Goal: Task Accomplishment & Management: Manage account settings

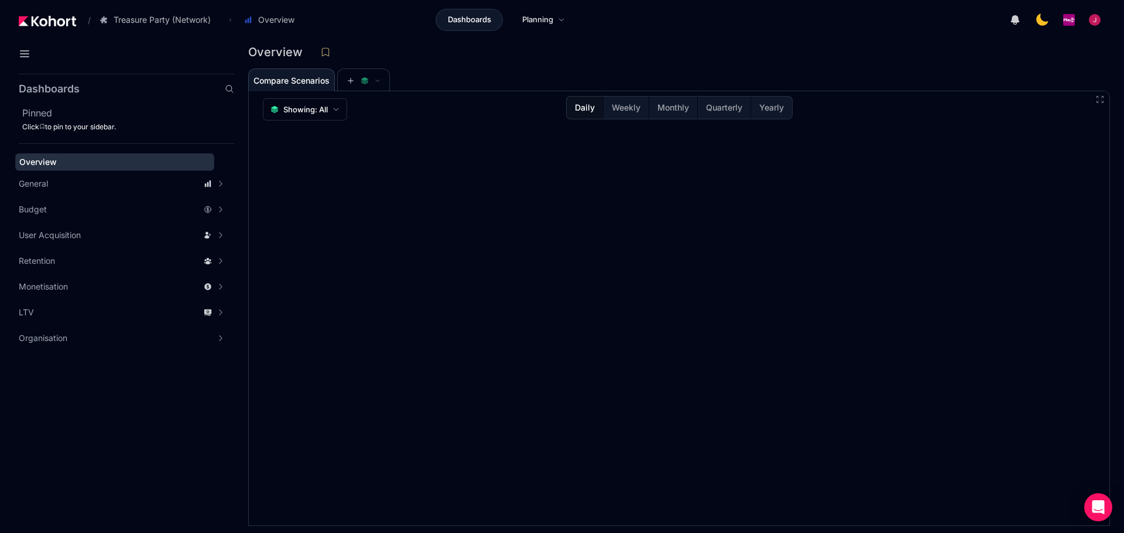
click at [5, 63] on div "Dashboards Pinned Click to pin to your sidebar. Overview General Scenario Histo…" at bounding box center [117, 288] width 234 height 490
click at [18, 60] on icon at bounding box center [25, 54] width 14 height 14
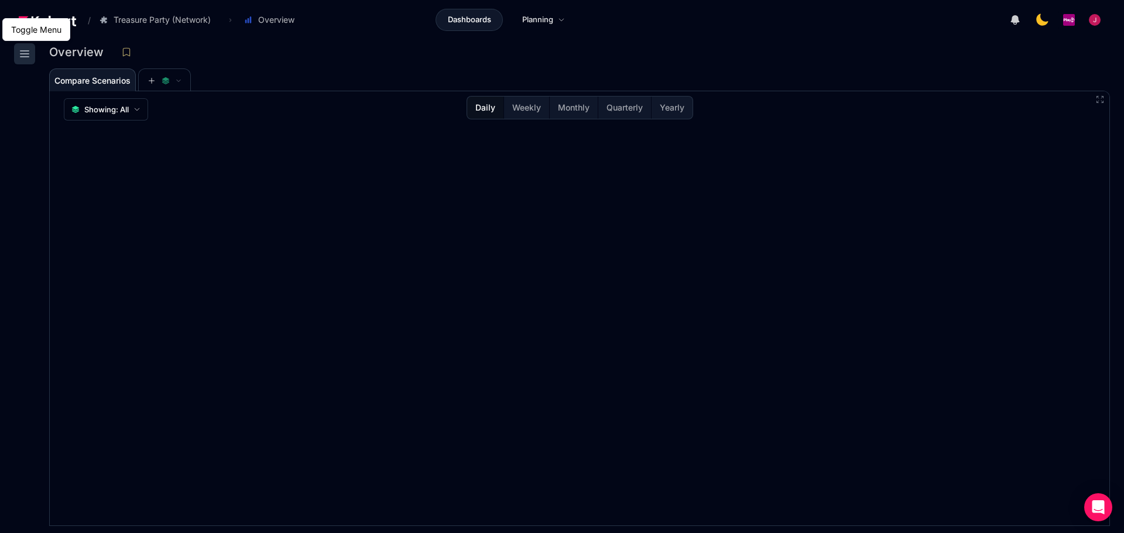
click at [23, 56] on icon at bounding box center [25, 54] width 14 height 14
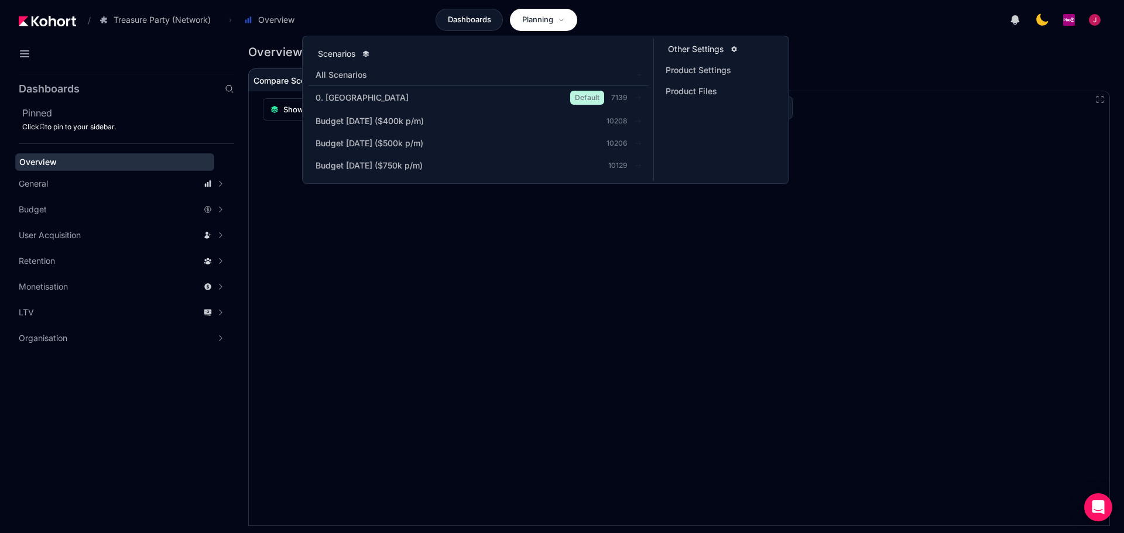
click at [550, 22] on span "Planning" at bounding box center [537, 20] width 31 height 12
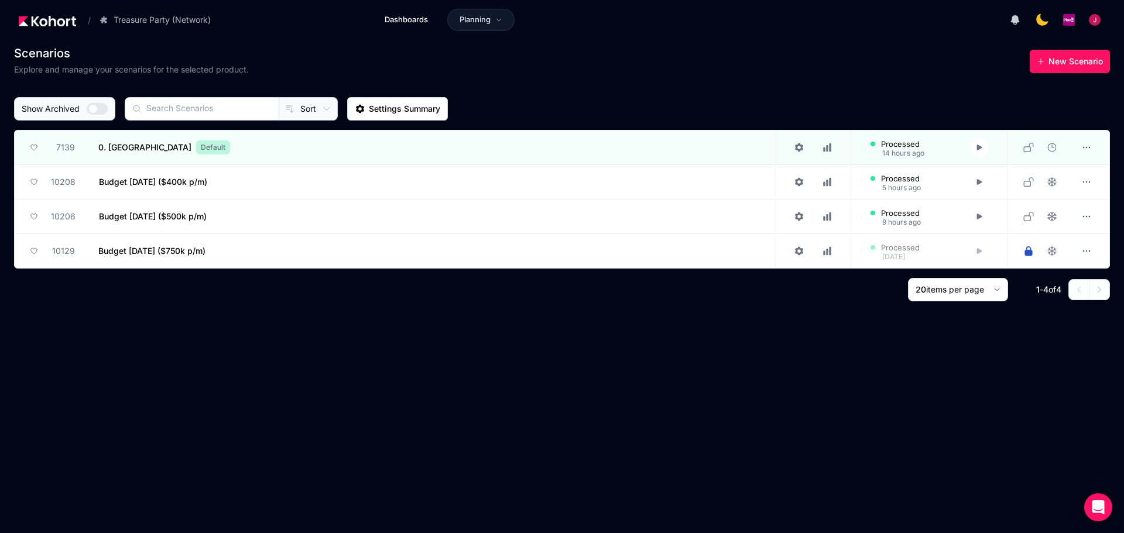
click at [322, 106] on icon at bounding box center [326, 108] width 9 height 9
click at [307, 68] on div at bounding box center [562, 266] width 1124 height 533
click at [58, 23] on img at bounding box center [47, 21] width 57 height 11
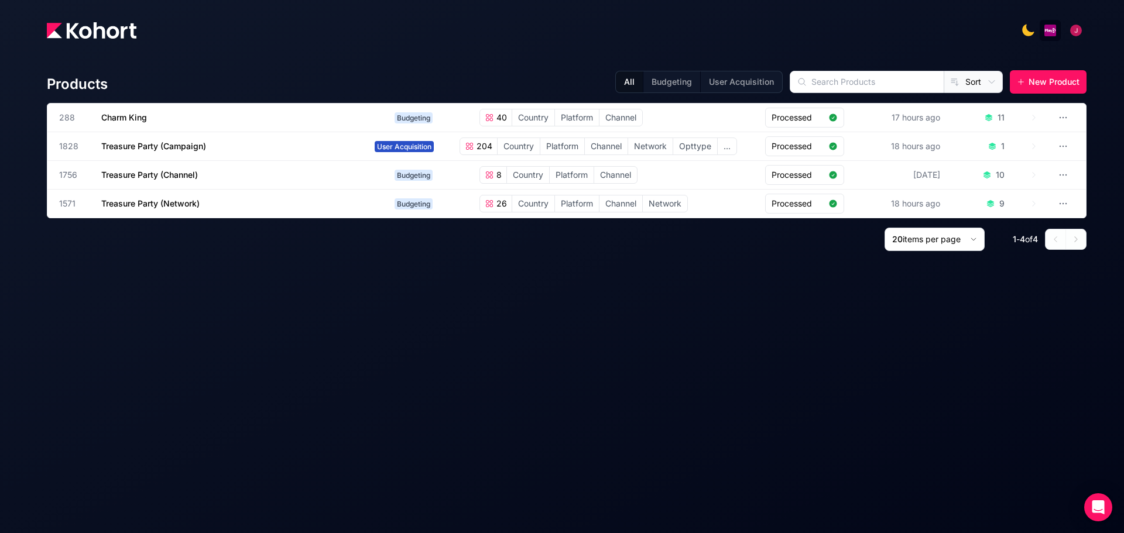
click at [203, 232] on div "20 items per page 1 - 4 of 4" at bounding box center [567, 239] width 1040 height 23
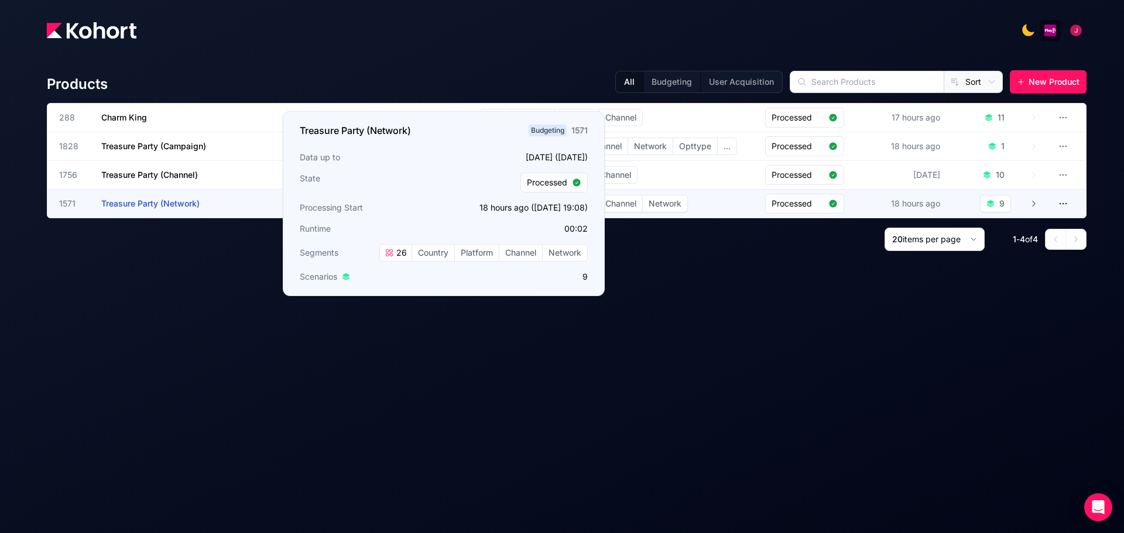
click at [162, 203] on span "Treasure Party (Network)" at bounding box center [150, 203] width 98 height 10
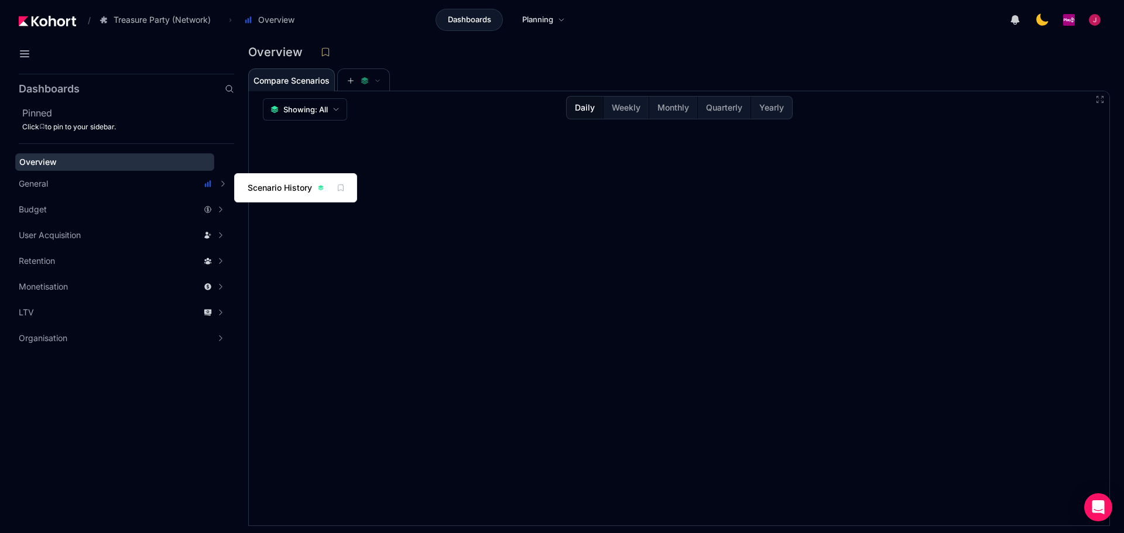
click at [287, 189] on span "Scenario History" at bounding box center [280, 188] width 64 height 12
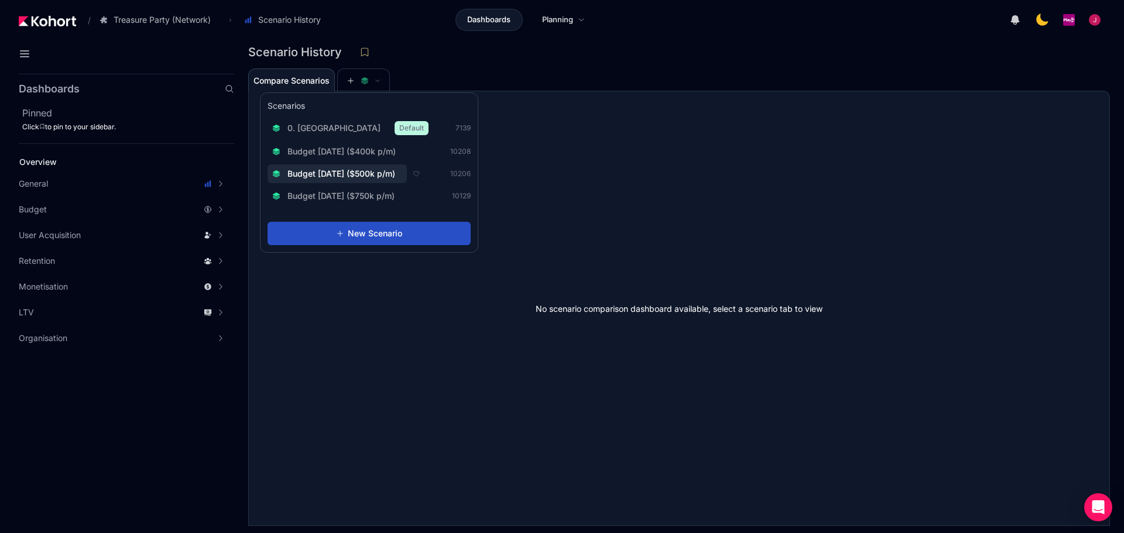
click at [368, 170] on span "Budget [DATE] ($500k p/m)" at bounding box center [341, 174] width 108 height 12
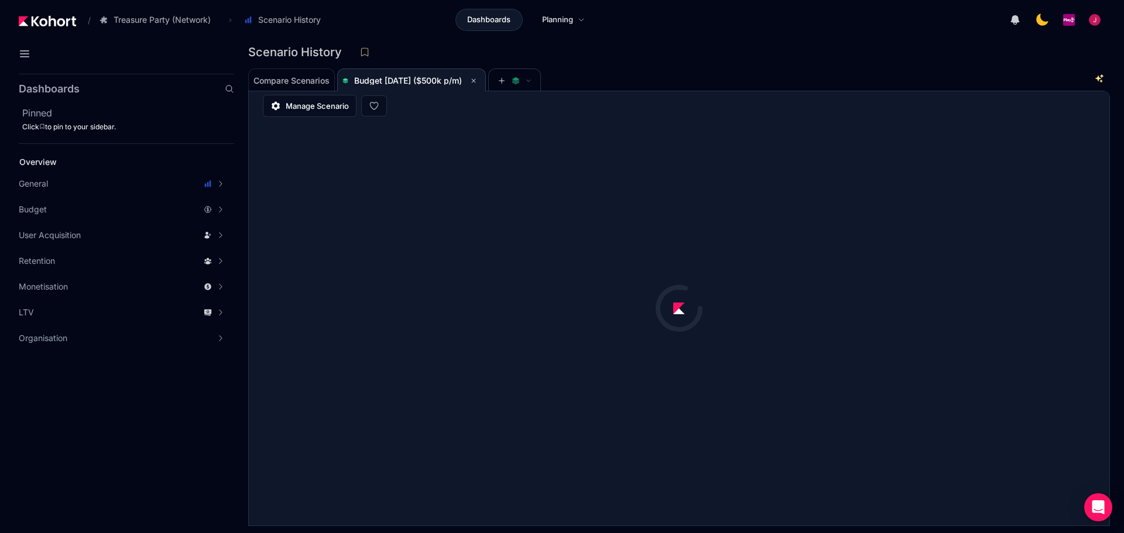
click at [635, 52] on div "Scenario History" at bounding box center [674, 52] width 852 height 18
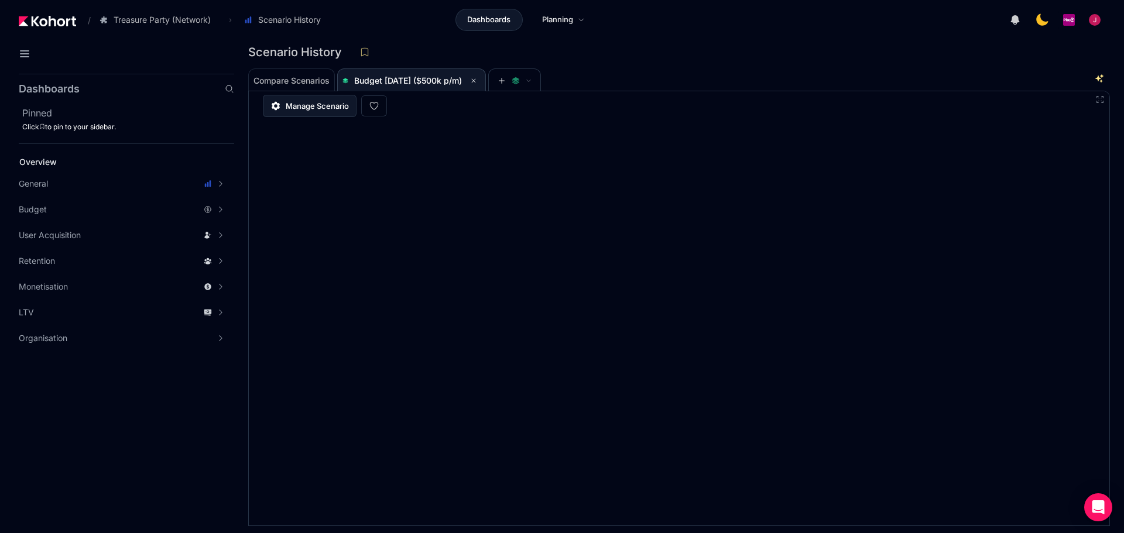
click at [307, 109] on span "Manage Scenario" at bounding box center [317, 106] width 63 height 12
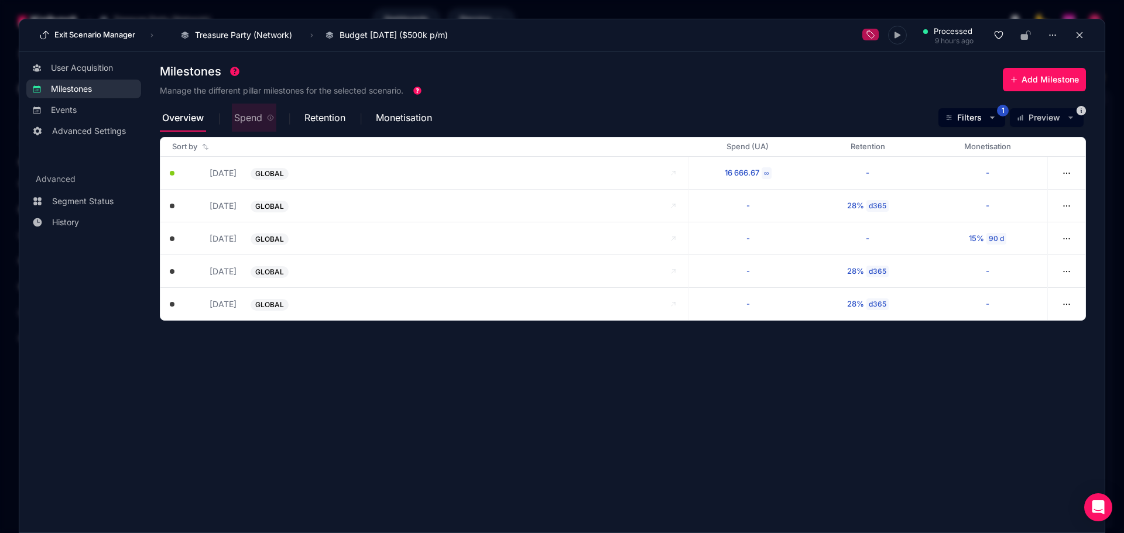
click at [249, 119] on span "Spend" at bounding box center [248, 117] width 28 height 9
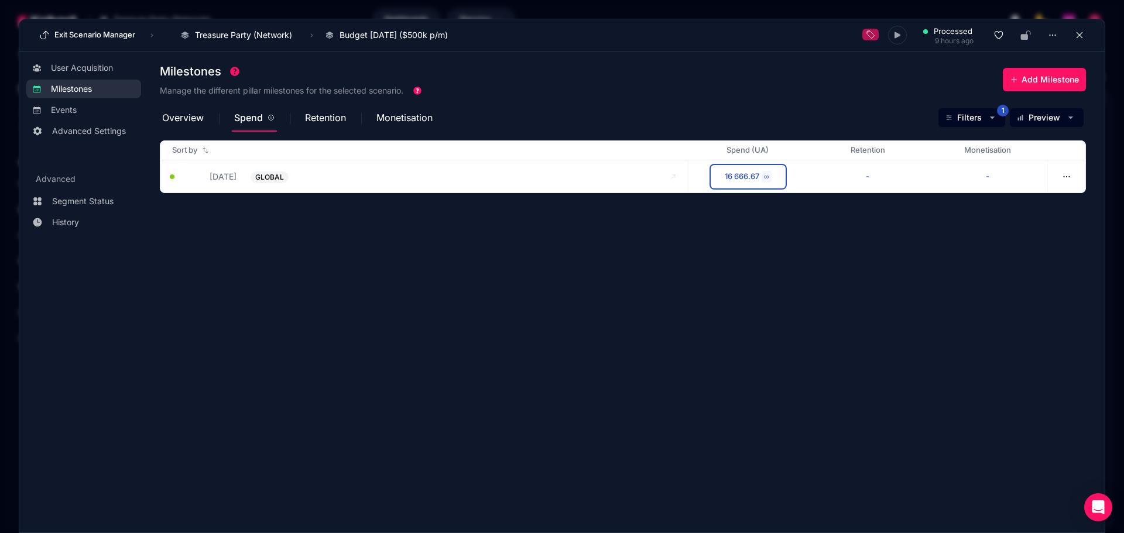
drag, startPoint x: 666, startPoint y: 287, endPoint x: 598, endPoint y: 267, distance: 70.8
click at [666, 287] on section "Milestones Manage the different pillar milestones for the selected scenario. Ad…" at bounding box center [632, 286] width 945 height 455
click at [327, 114] on span "Retention" at bounding box center [325, 117] width 41 height 9
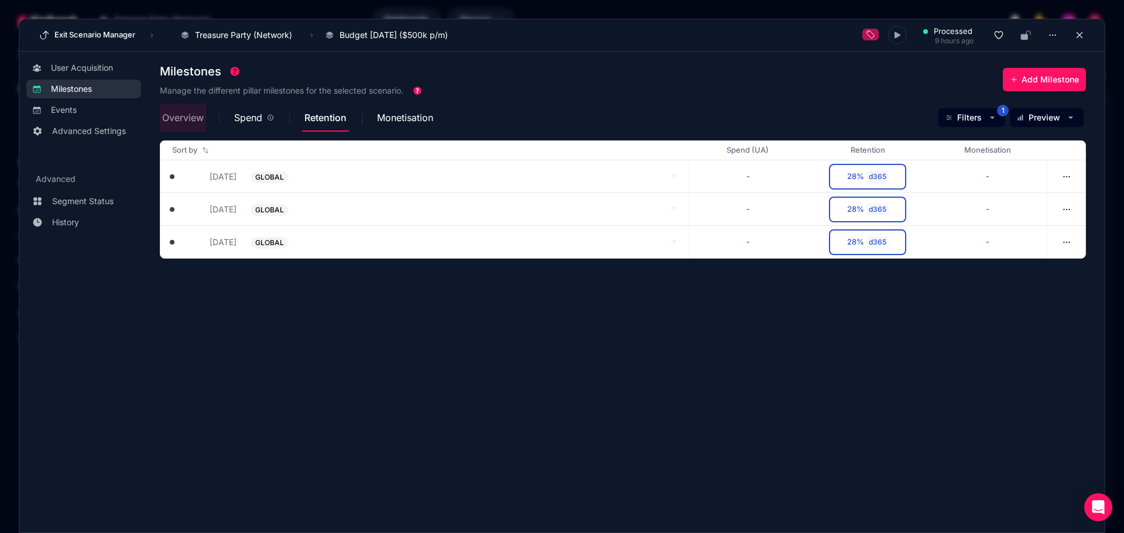
click at [184, 121] on span "Overview" at bounding box center [183, 117] width 42 height 9
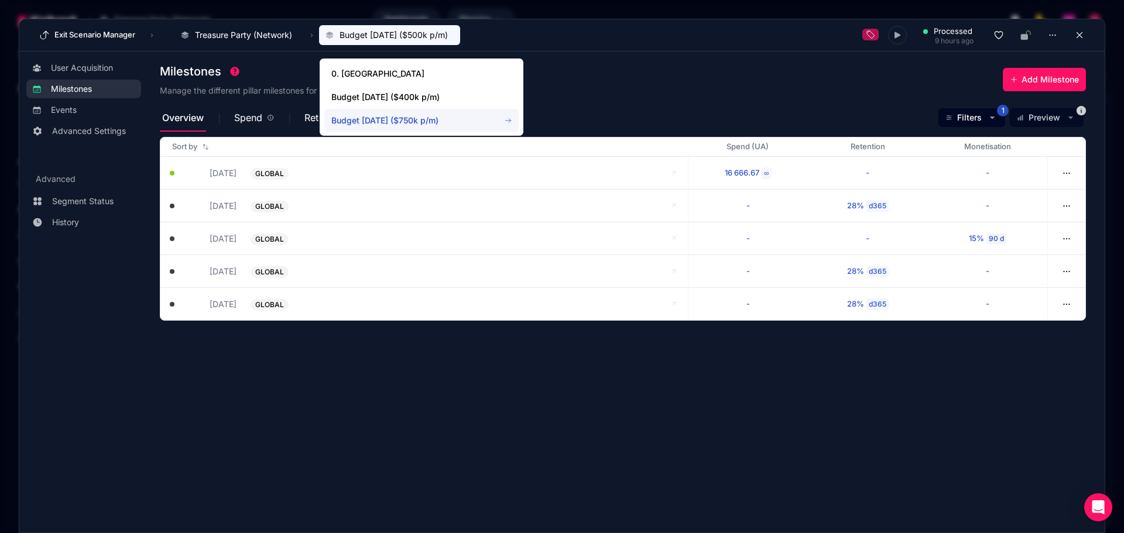
click at [385, 119] on span "Budget [DATE] ($750k p/m)" at bounding box center [408, 121] width 155 height 12
click at [423, 427] on section "Milestones Manage the different pillar milestones for the selected scenario. Ad…" at bounding box center [632, 286] width 945 height 455
click at [71, 68] on span "User Acquisition" at bounding box center [82, 68] width 62 height 12
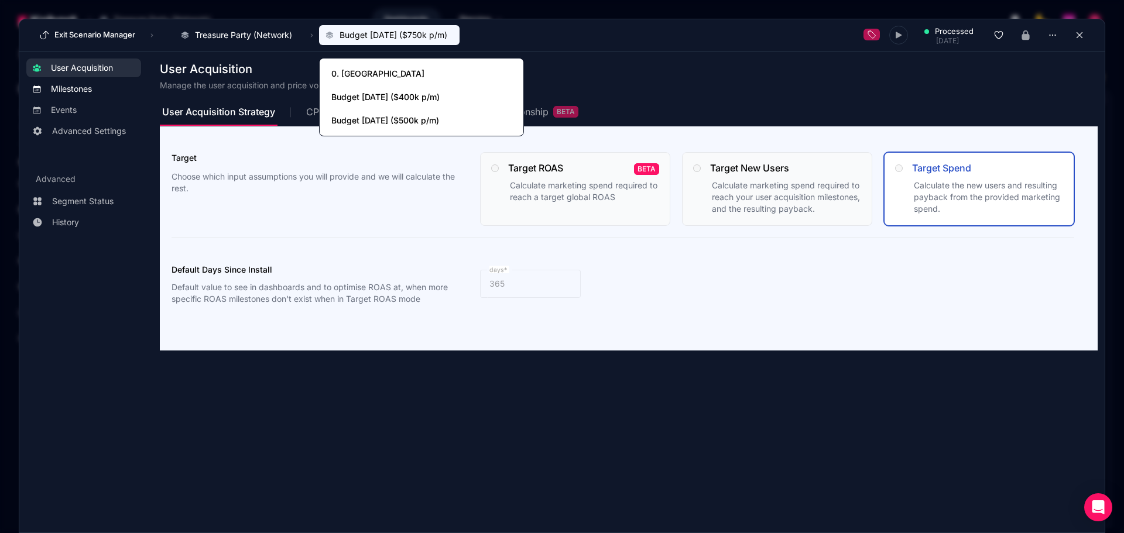
click at [67, 88] on span "Milestones" at bounding box center [71, 89] width 41 height 12
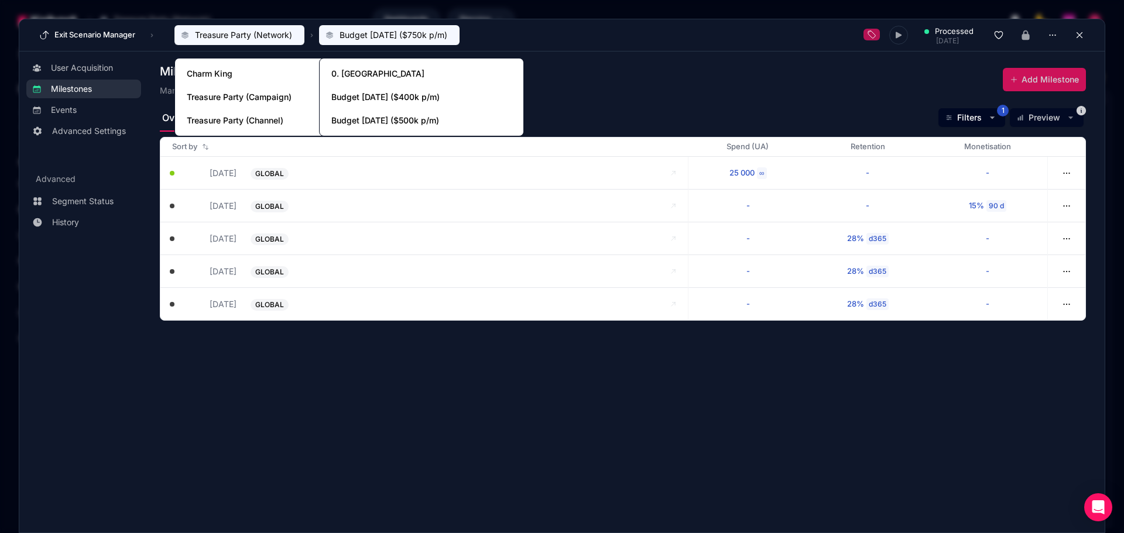
click at [241, 35] on span "Treasure Party (Network)" at bounding box center [243, 35] width 97 height 12
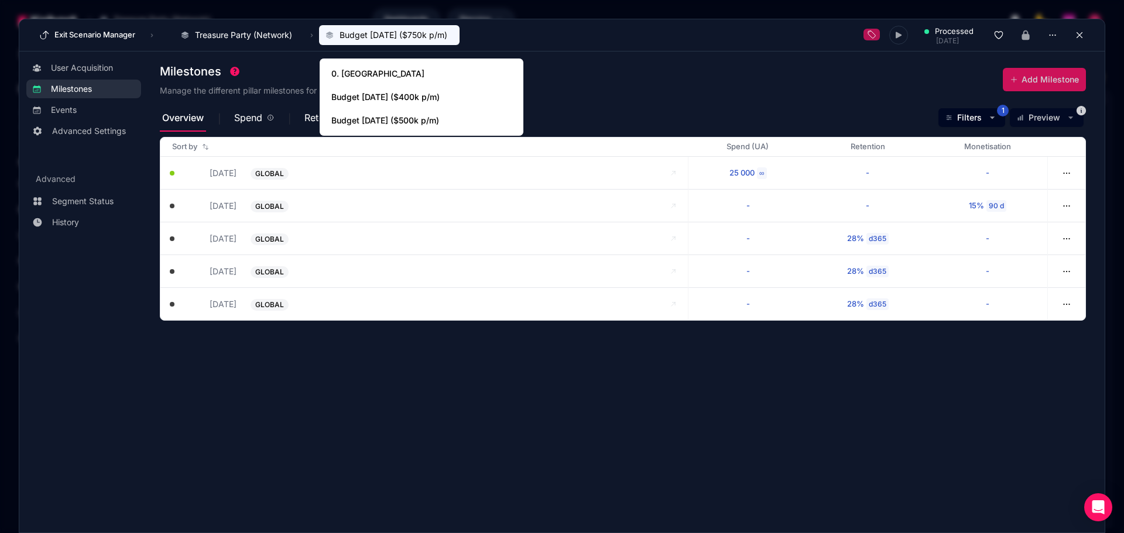
click at [627, 71] on div "Milestones Manage the different pillar milestones for the selected scenario. Ad…" at bounding box center [623, 81] width 926 height 46
click at [1081, 35] on icon at bounding box center [1079, 35] width 11 height 11
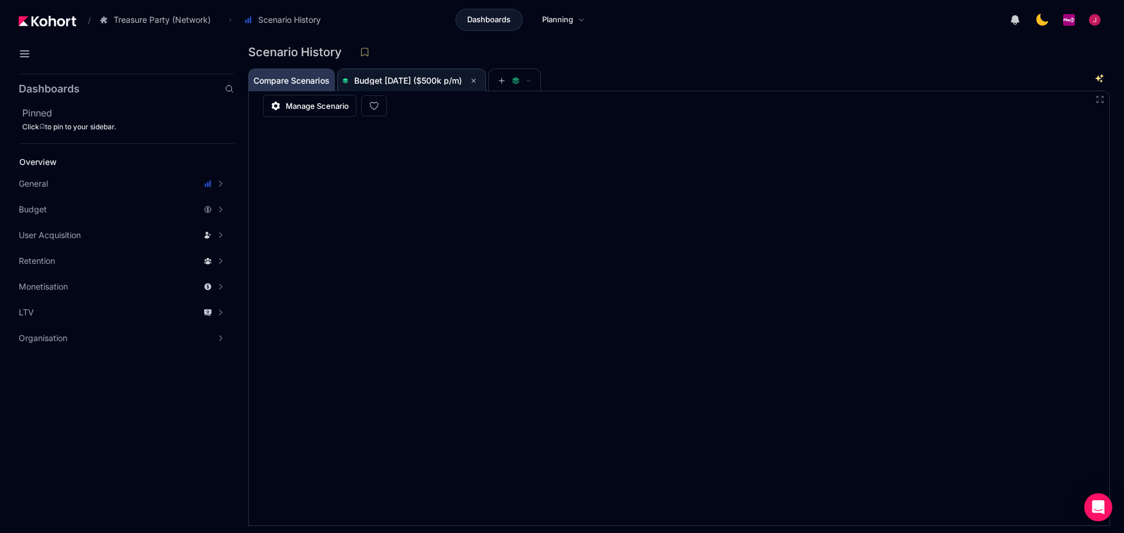
click at [300, 80] on span "Compare Scenarios" at bounding box center [292, 81] width 76 height 8
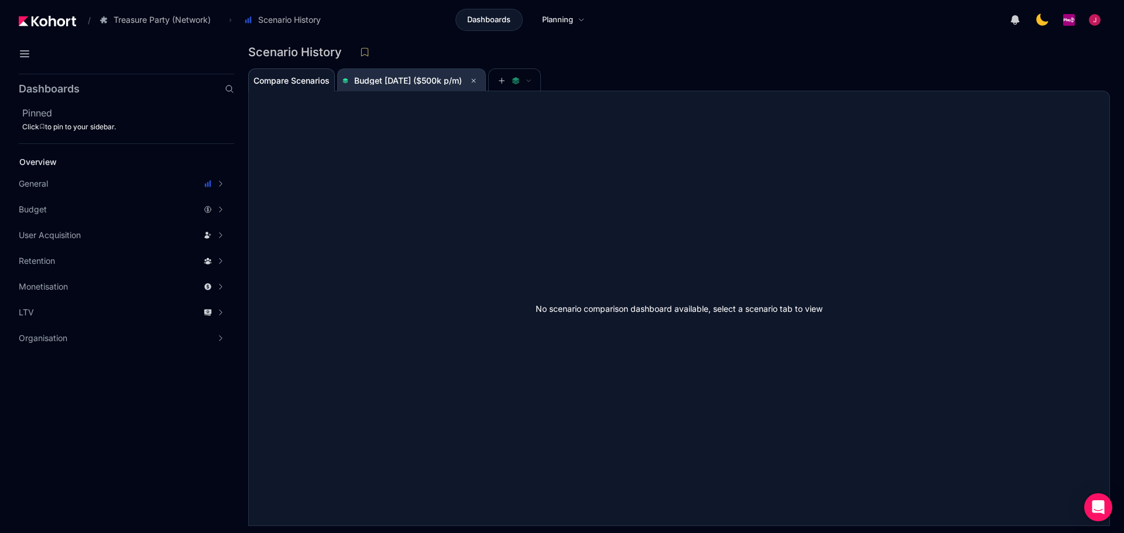
click at [399, 80] on span "Budget [DATE] ($500k p/m)" at bounding box center [408, 81] width 108 height 10
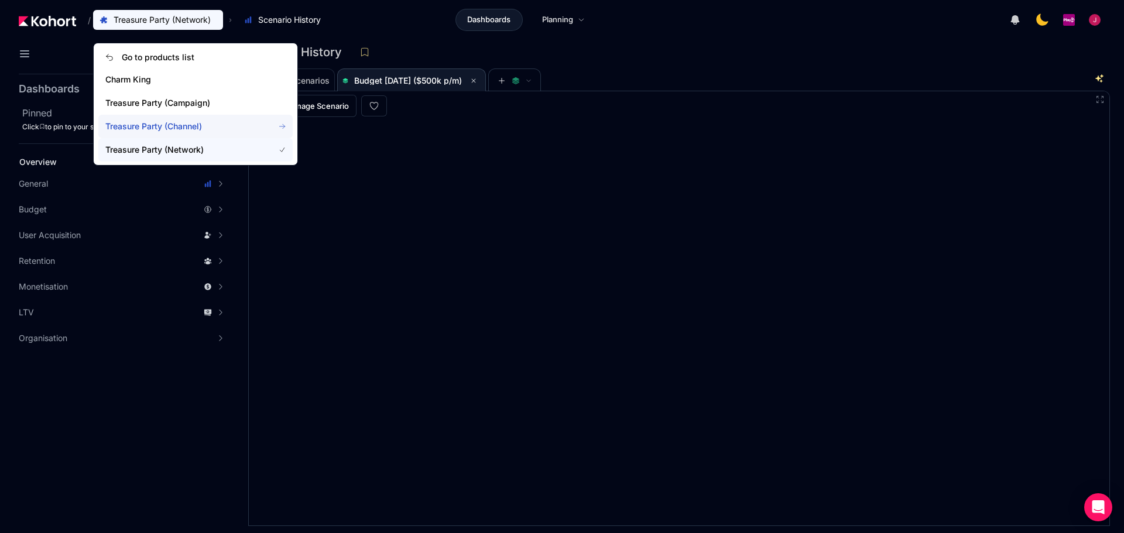
click at [181, 127] on span "Treasure Party (Channel)" at bounding box center [182, 127] width 155 height 12
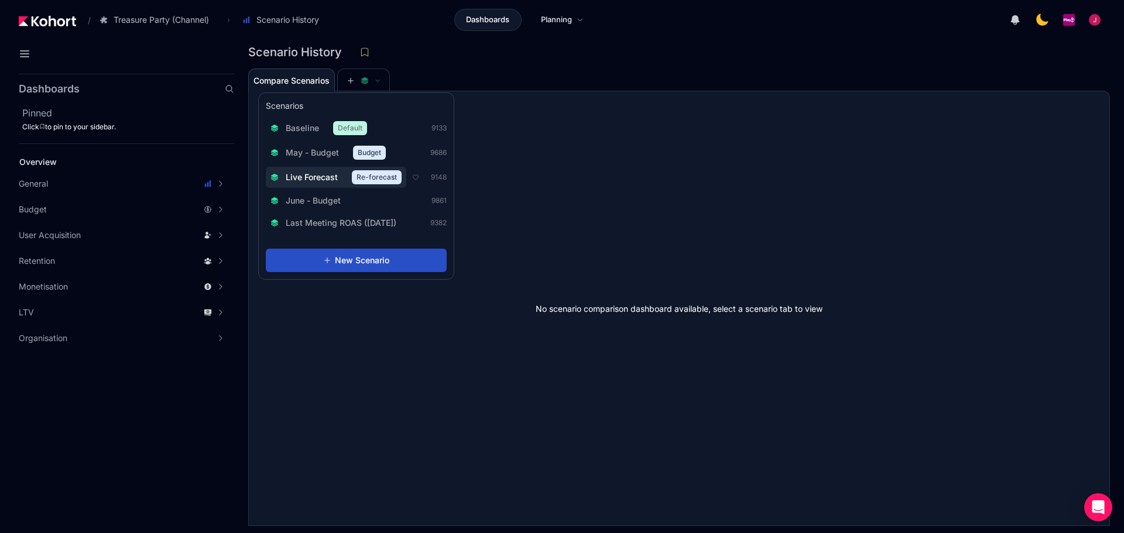
click at [314, 183] on div "Live Forecast Re-forecast" at bounding box center [335, 177] width 131 height 14
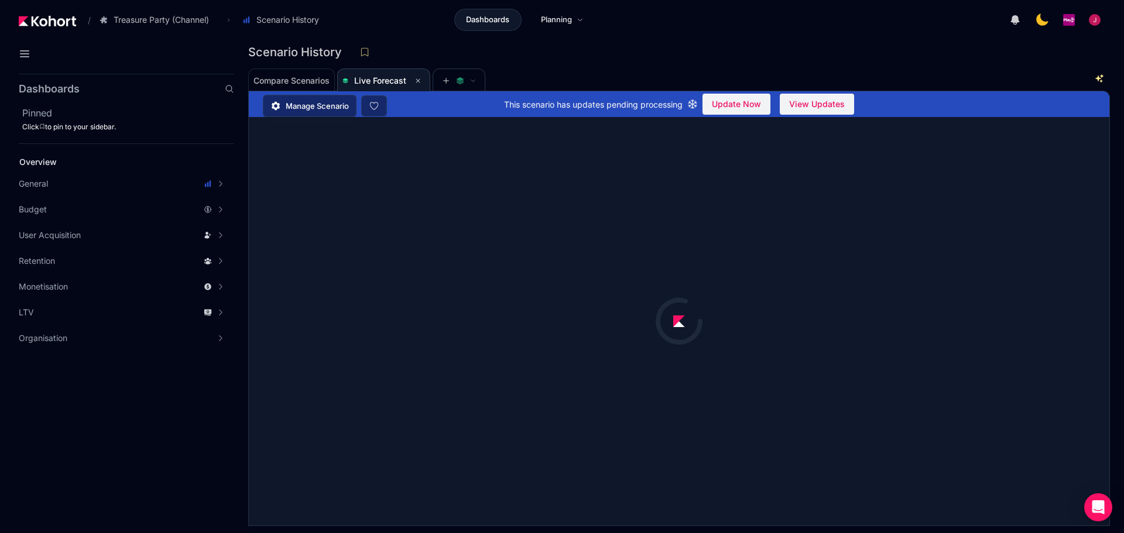
click at [640, 59] on div "Scenario History" at bounding box center [674, 52] width 852 height 18
click at [310, 111] on span "Manage Scenario" at bounding box center [317, 106] width 63 height 12
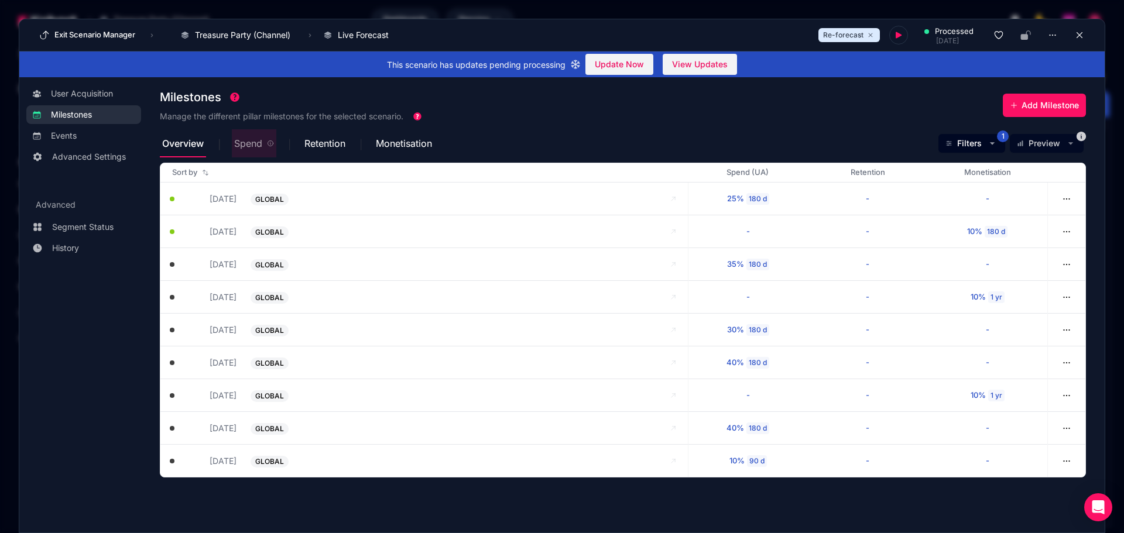
click at [262, 146] on span "Spend" at bounding box center [248, 143] width 28 height 9
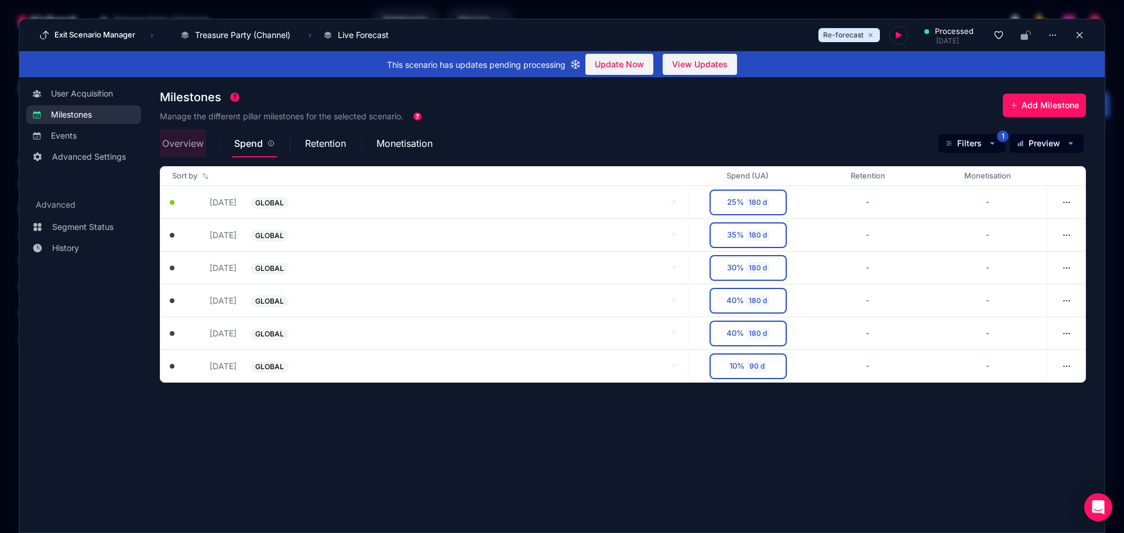
click at [201, 142] on span "Overview" at bounding box center [183, 143] width 42 height 9
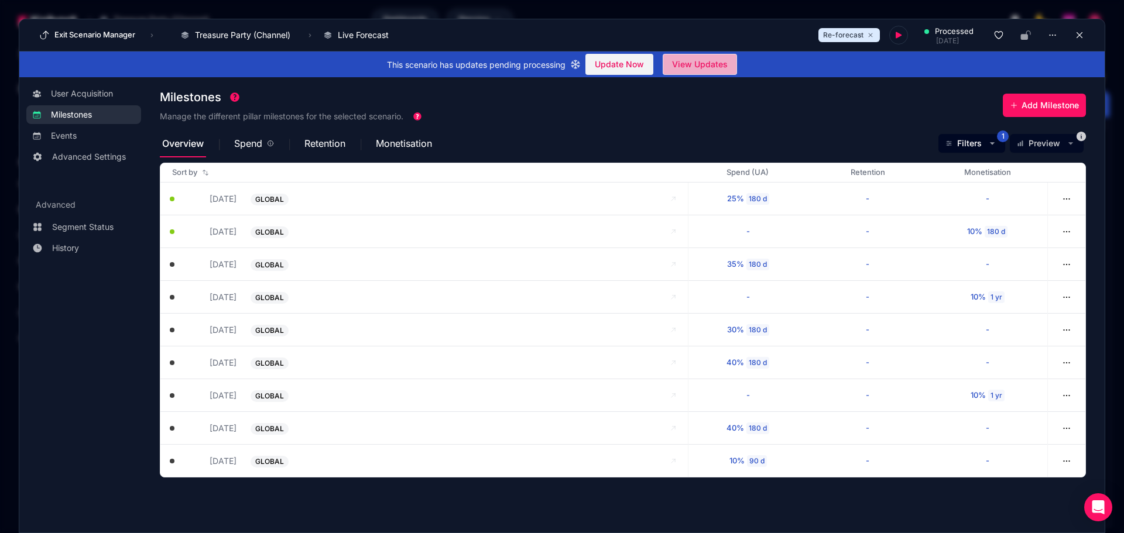
click at [717, 64] on span "View Updates" at bounding box center [700, 65] width 56 height 18
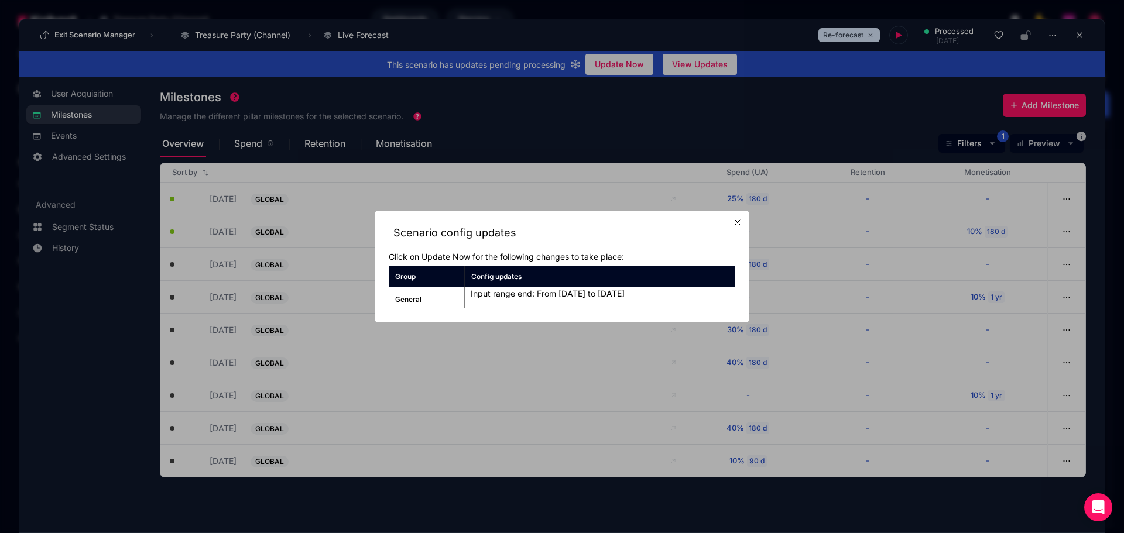
click at [591, 113] on div at bounding box center [562, 266] width 1124 height 533
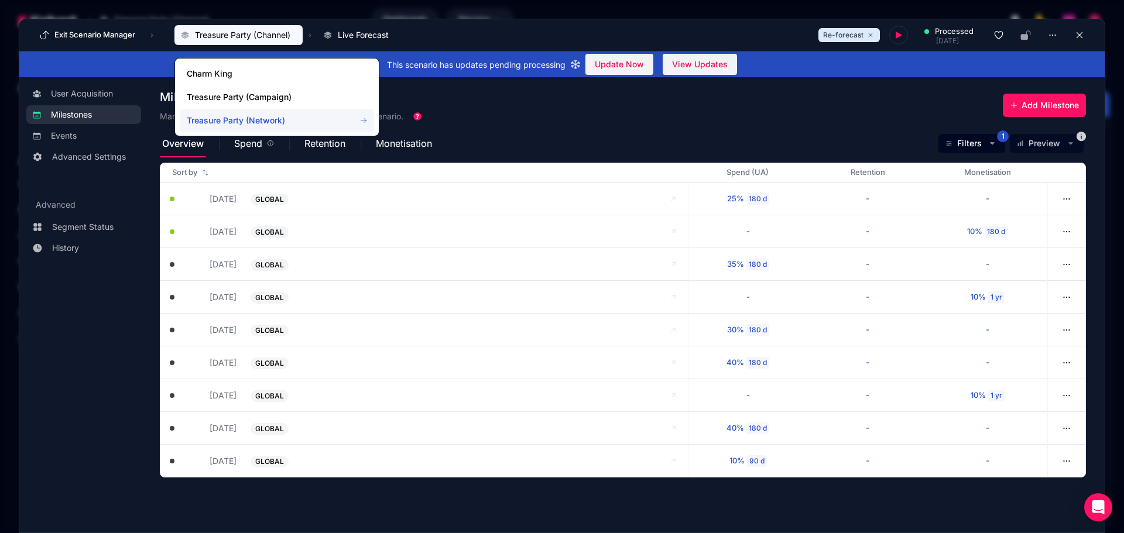
click at [217, 119] on span "Treasure Party (Network)" at bounding box center [264, 121] width 155 height 12
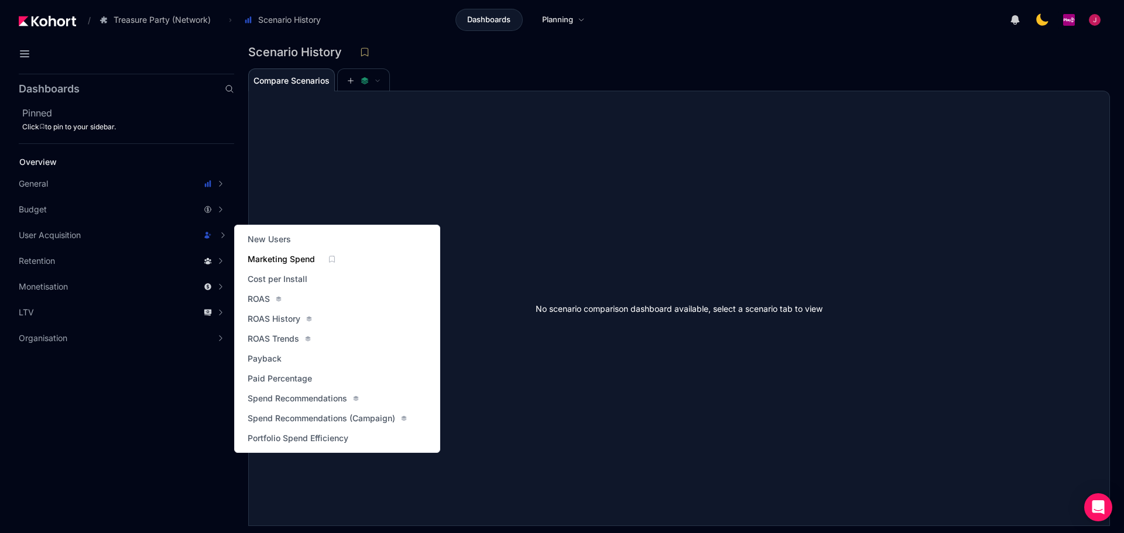
click at [296, 259] on span "Marketing Spend" at bounding box center [281, 260] width 67 height 12
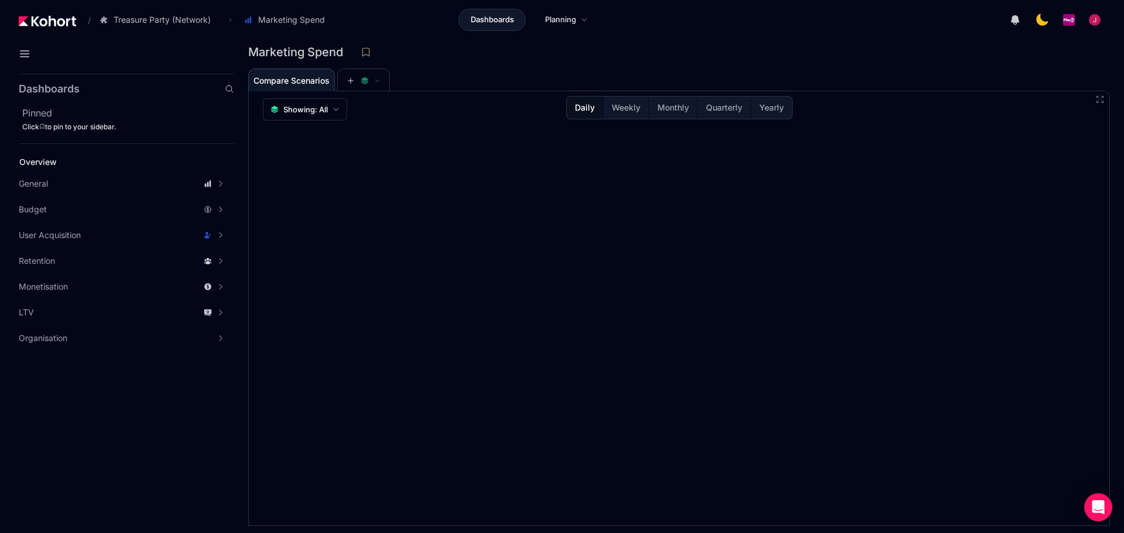
click at [496, 70] on div "Compare Scenarios" at bounding box center [670, 79] width 845 height 23
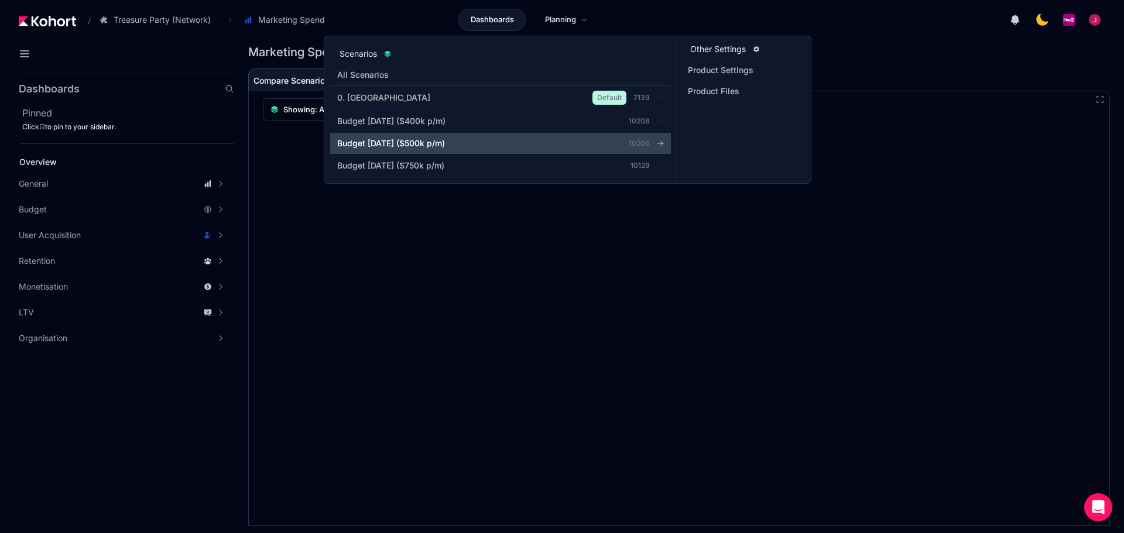
click at [434, 146] on span "Budget [DATE] ($500k p/m)" at bounding box center [391, 144] width 108 height 12
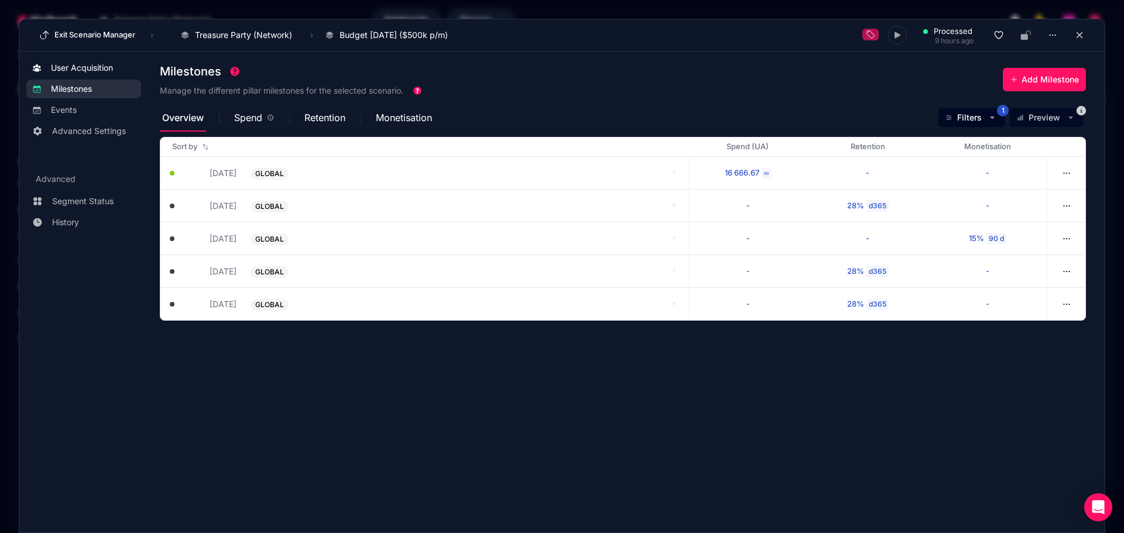
click at [77, 65] on span "User Acquisition" at bounding box center [82, 68] width 62 height 12
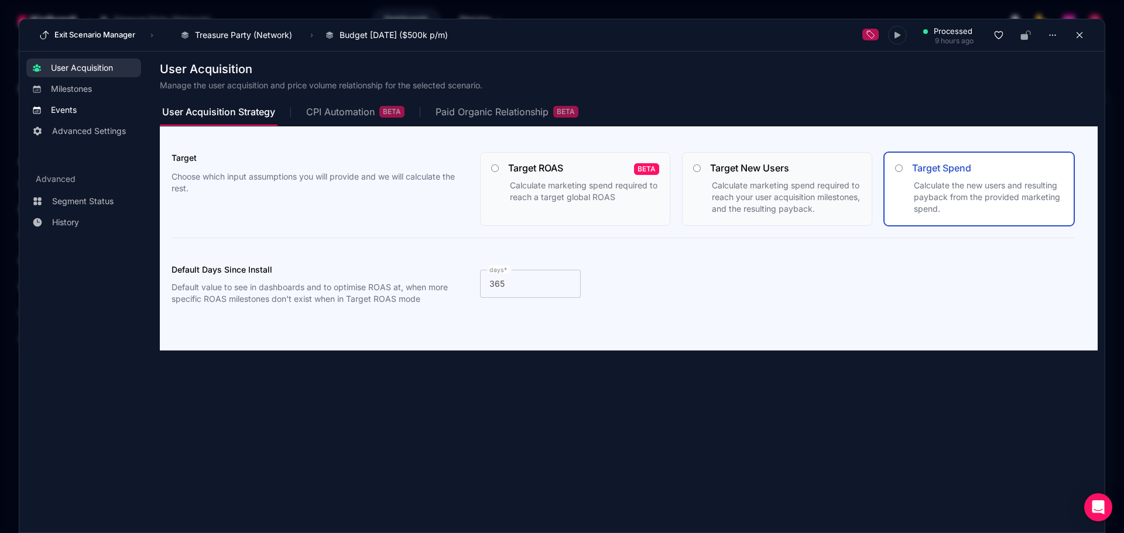
click at [63, 112] on span "Events" at bounding box center [64, 110] width 26 height 12
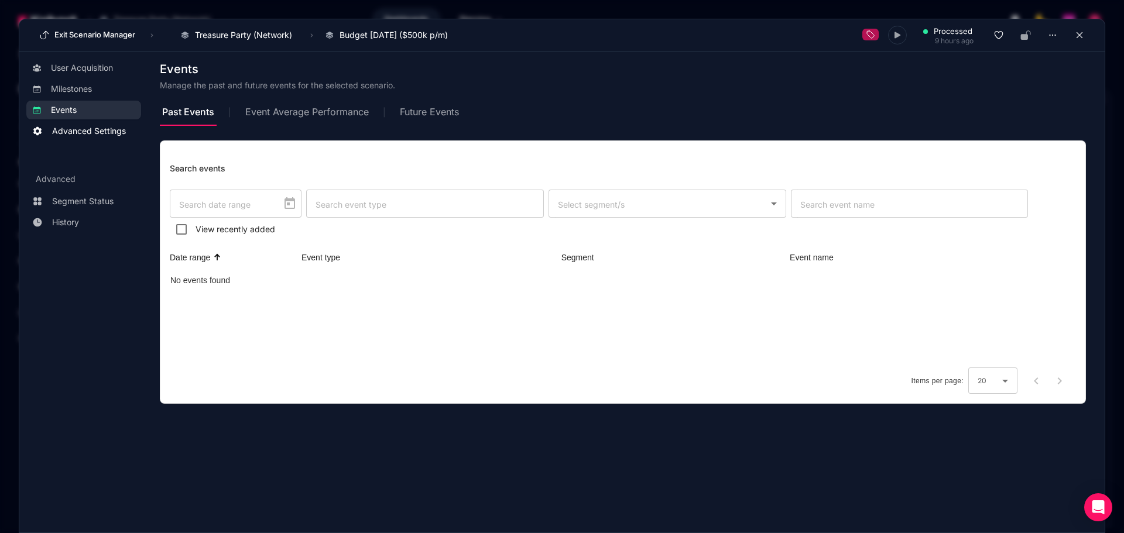
click at [71, 135] on span "Advanced Settings" at bounding box center [89, 131] width 74 height 12
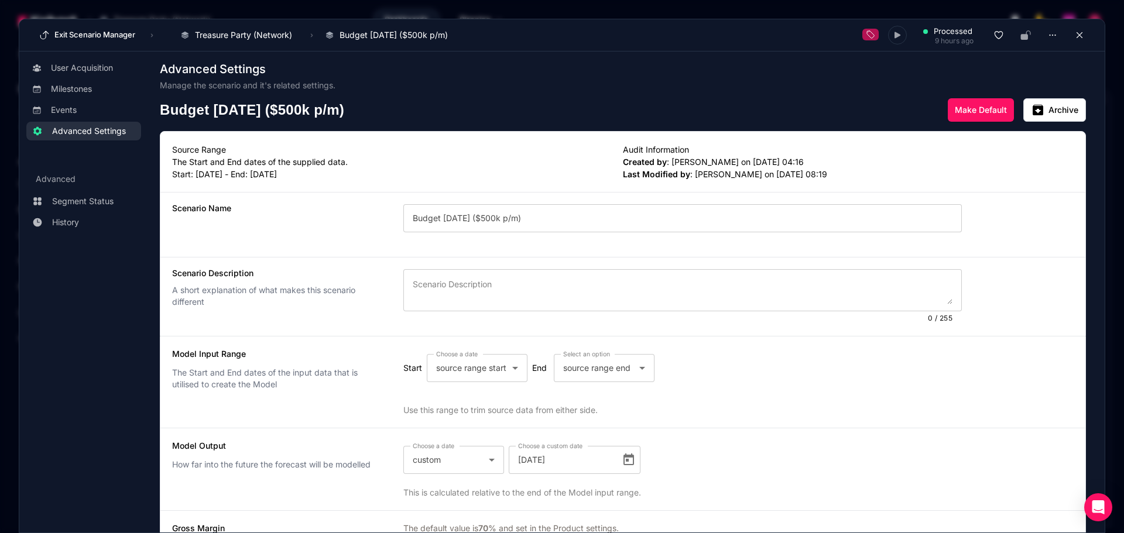
click at [806, 61] on div "Advanced Settings Manage the scenario and it's related settings." at bounding box center [623, 79] width 926 height 40
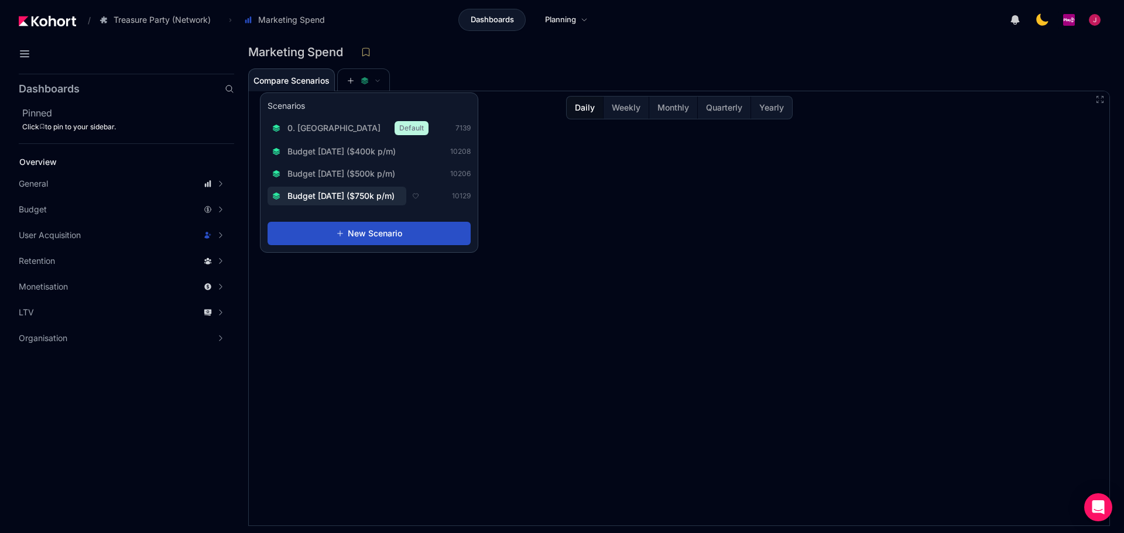
click at [357, 196] on span "Budget [DATE] ($750k p/m)" at bounding box center [340, 196] width 107 height 12
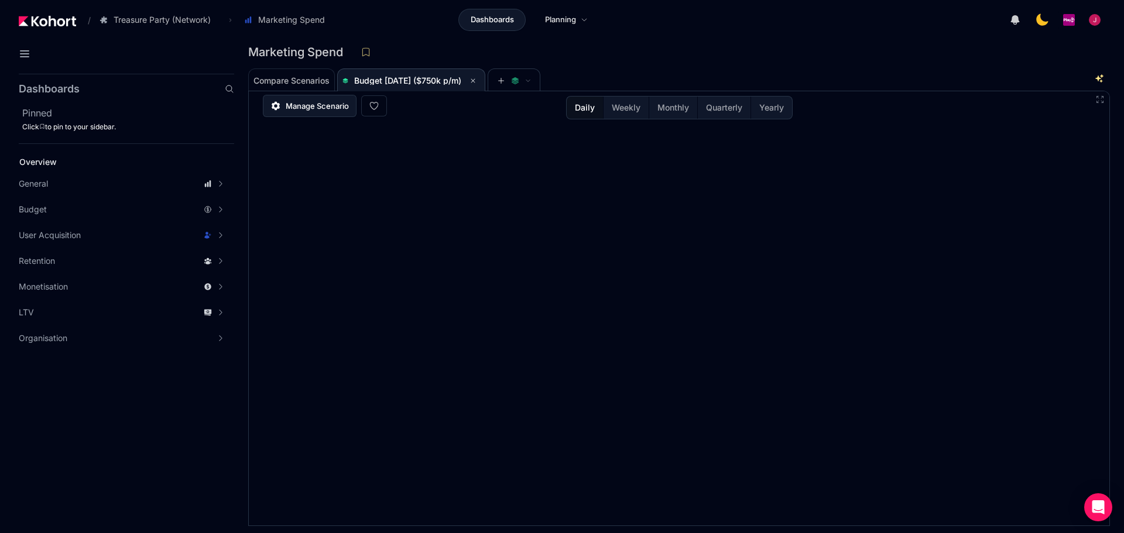
click at [307, 106] on span "Manage Scenario" at bounding box center [317, 106] width 63 height 12
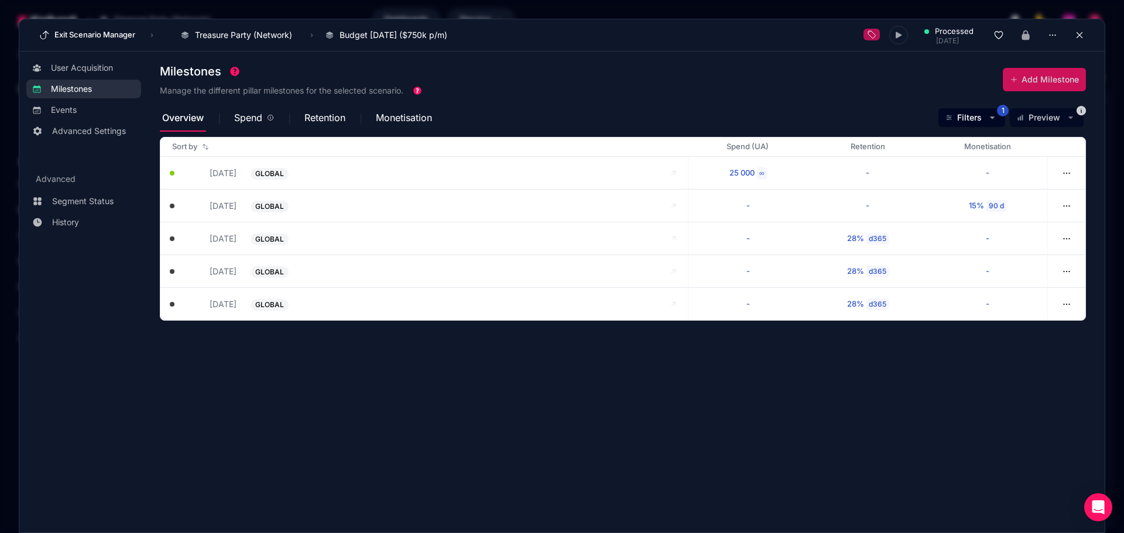
click at [611, 393] on section "Milestones Manage the different pillar milestones for the selected scenario. Ad…" at bounding box center [632, 286] width 945 height 455
click at [544, 92] on div "Milestones Manage the different pillar milestones for the selected scenario. Ad…" at bounding box center [623, 81] width 926 height 46
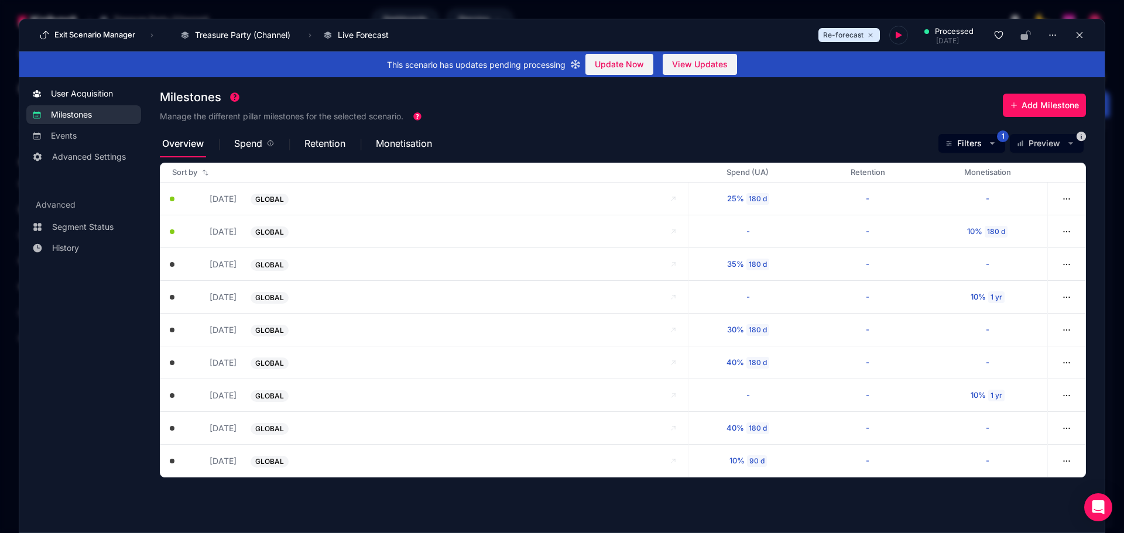
click at [85, 94] on span "User Acquisition" at bounding box center [82, 94] width 62 height 12
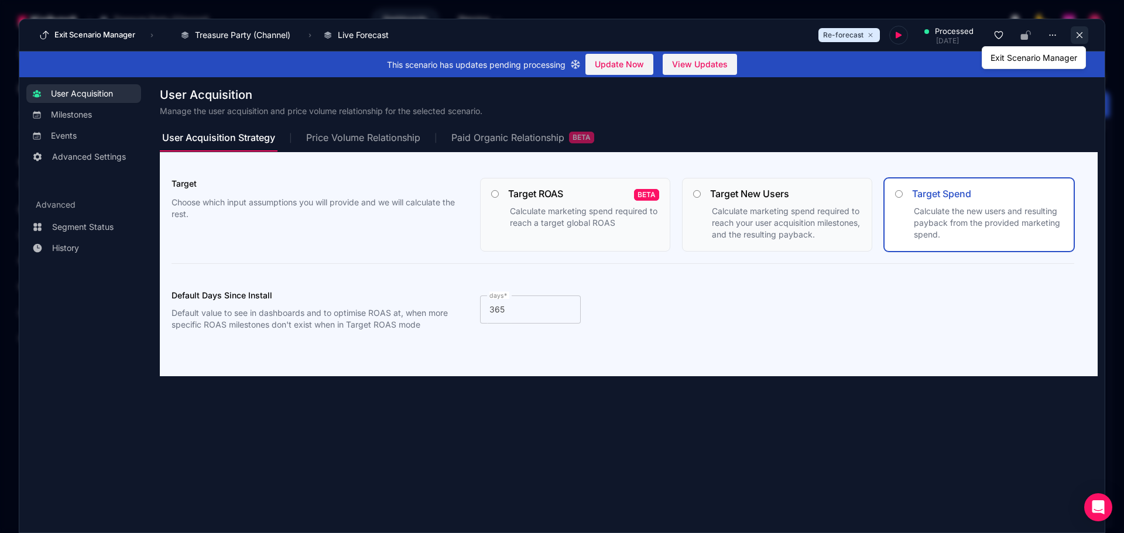
click at [1077, 29] on button at bounding box center [1080, 35] width 18 height 18
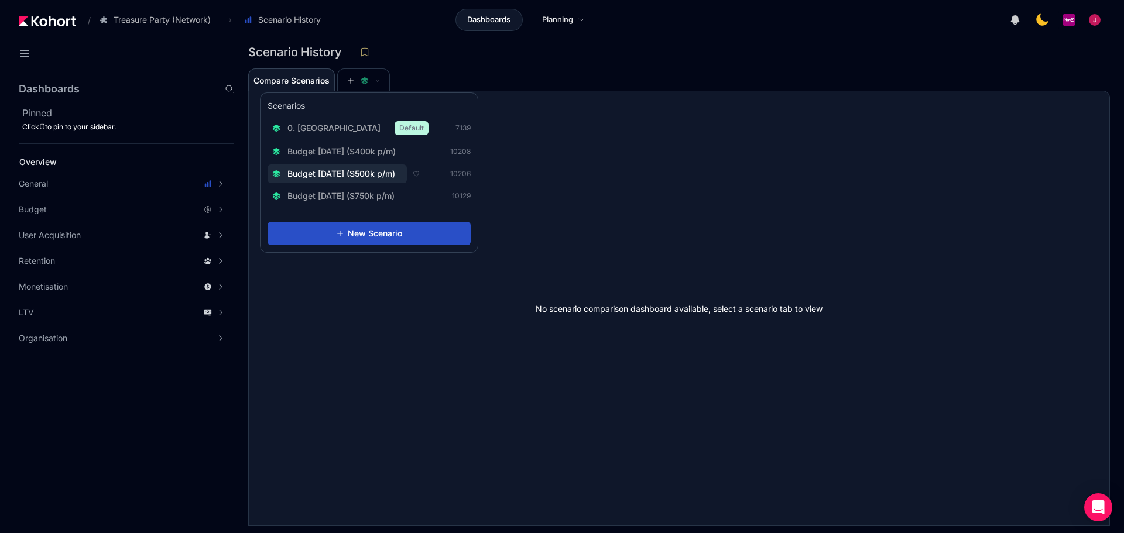
click at [376, 177] on span "Budget [DATE] ($500k p/m)" at bounding box center [341, 174] width 108 height 12
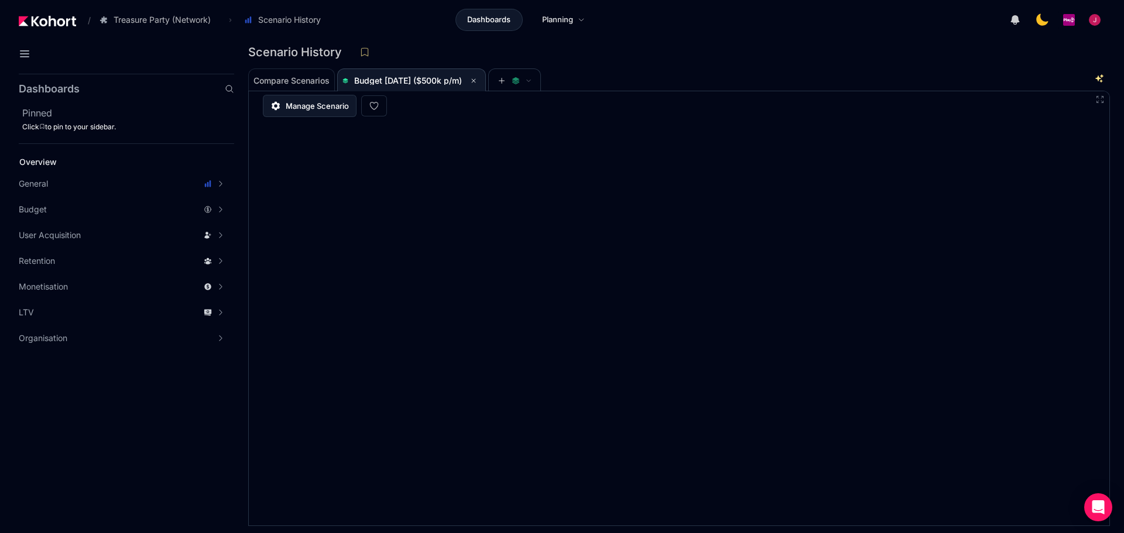
click at [322, 109] on span "Manage Scenario" at bounding box center [317, 106] width 63 height 12
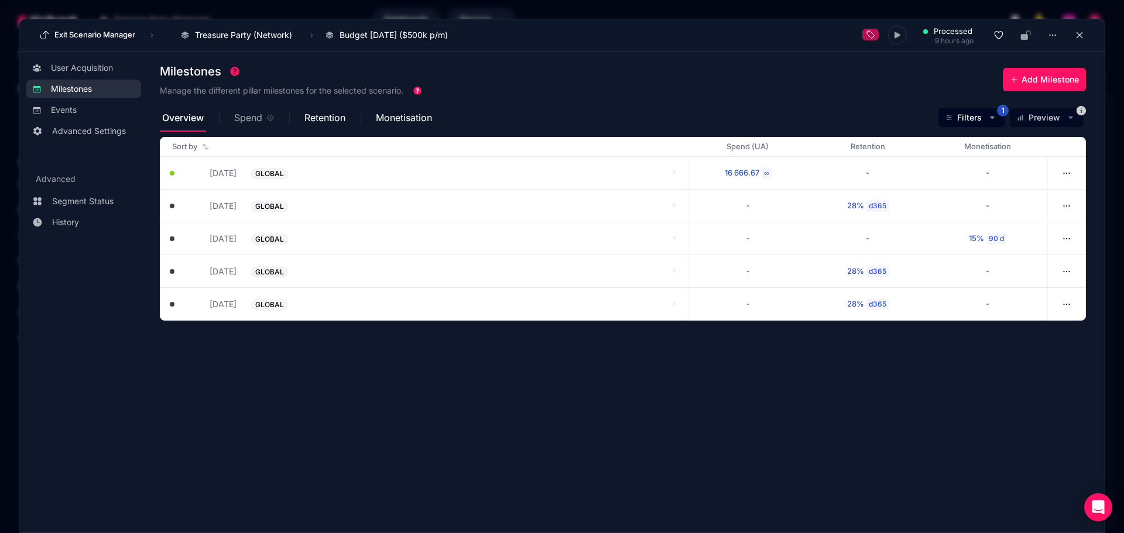
click at [264, 119] on div "Spend" at bounding box center [254, 117] width 40 height 9
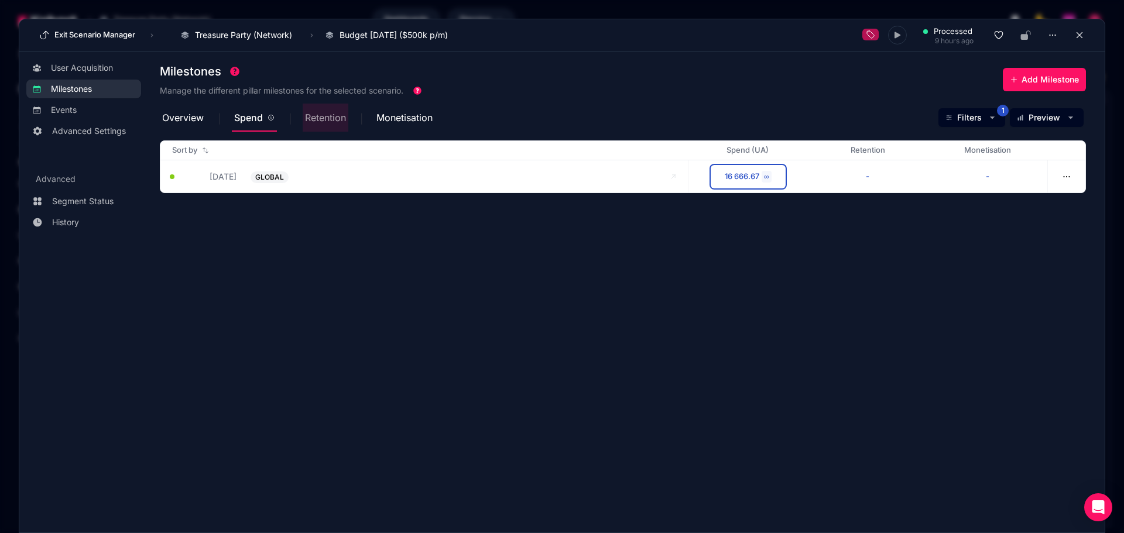
click at [317, 115] on span "Retention" at bounding box center [325, 117] width 41 height 9
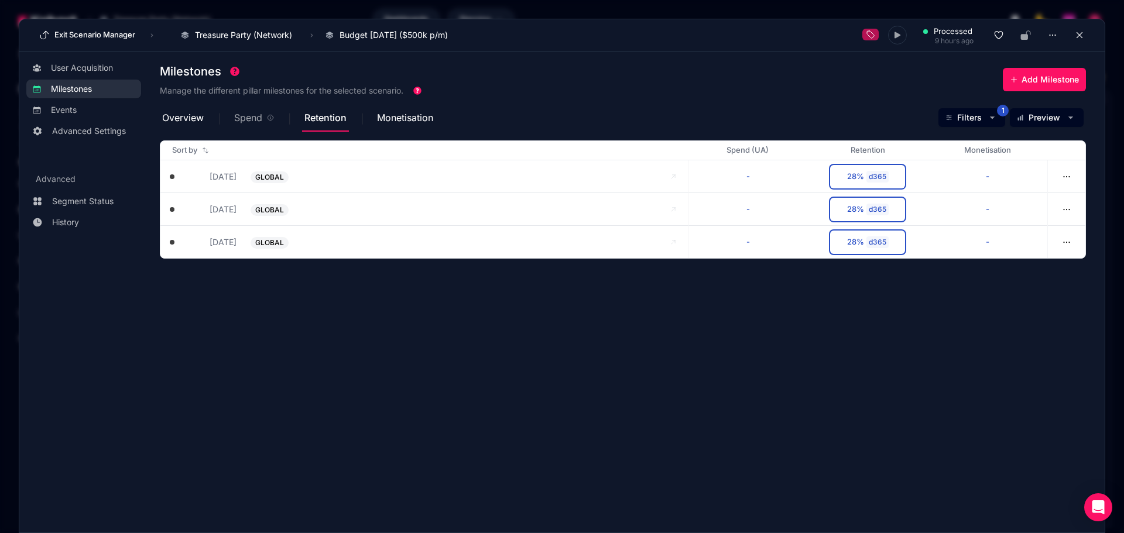
click at [258, 122] on span "Spend" at bounding box center [248, 117] width 28 height 9
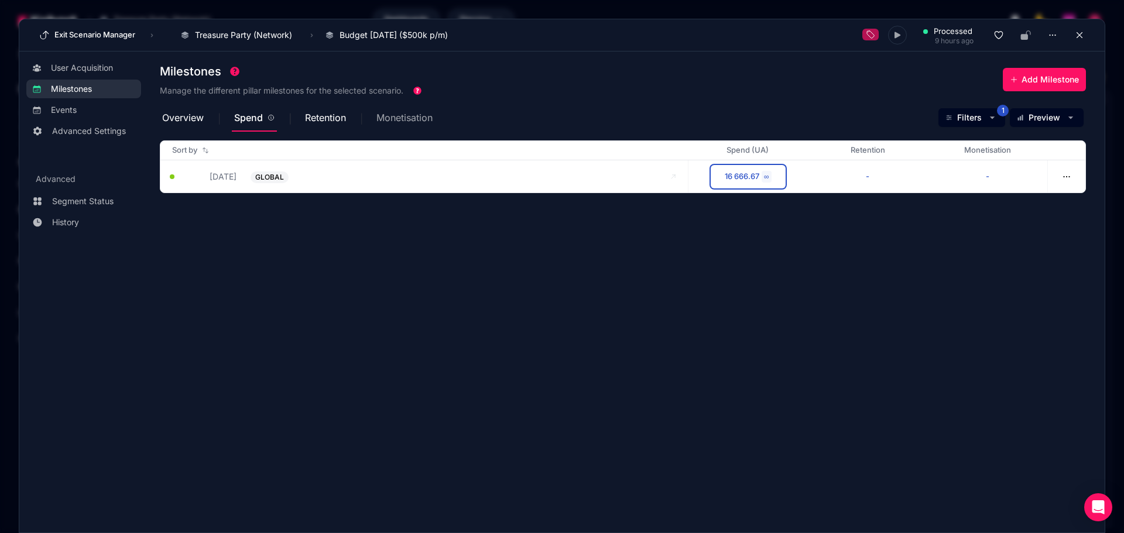
click at [387, 109] on span "Monetisation" at bounding box center [404, 118] width 56 height 28
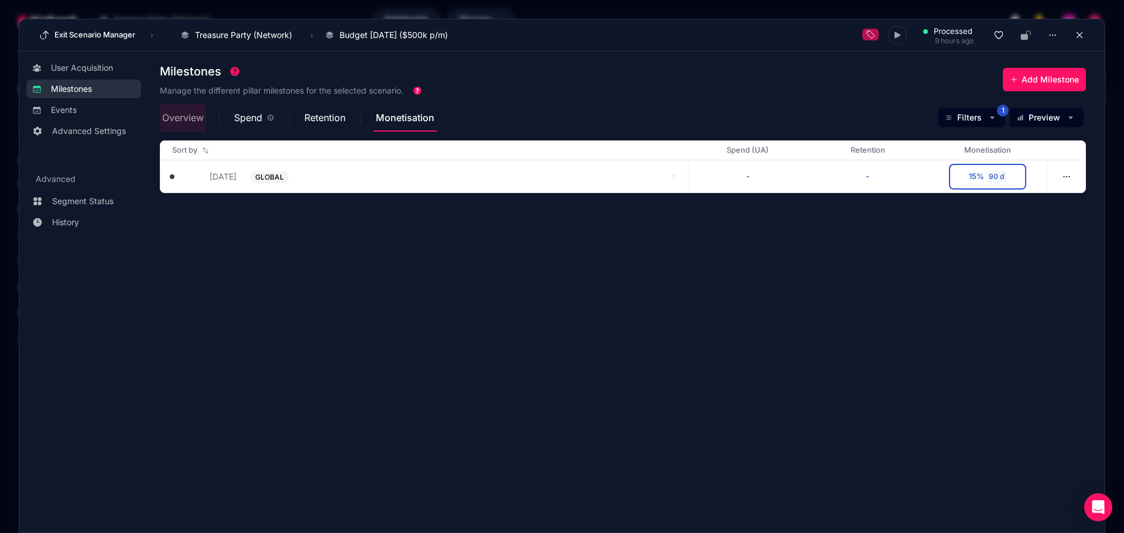
click at [191, 122] on span "Overview" at bounding box center [183, 117] width 42 height 9
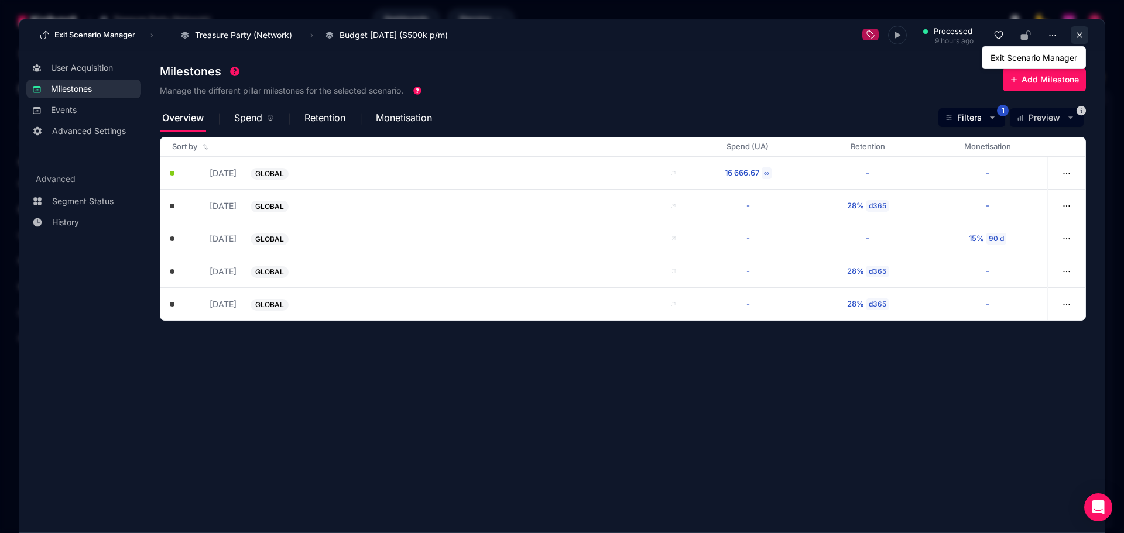
click at [1076, 34] on icon at bounding box center [1079, 35] width 11 height 11
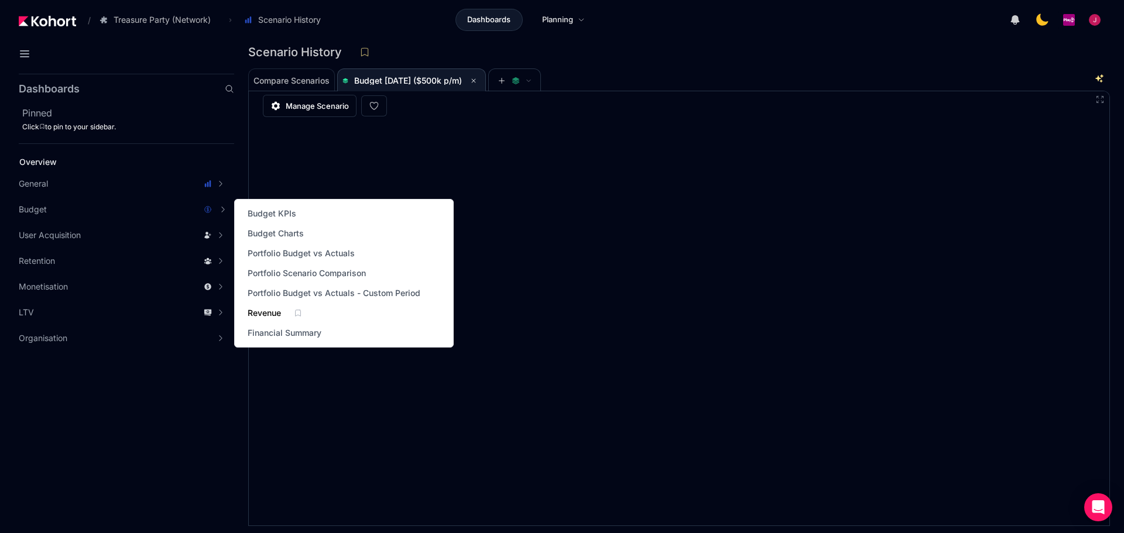
click at [266, 313] on span "Revenue" at bounding box center [264, 313] width 33 height 12
